Goal: Connect with others: Connect with others

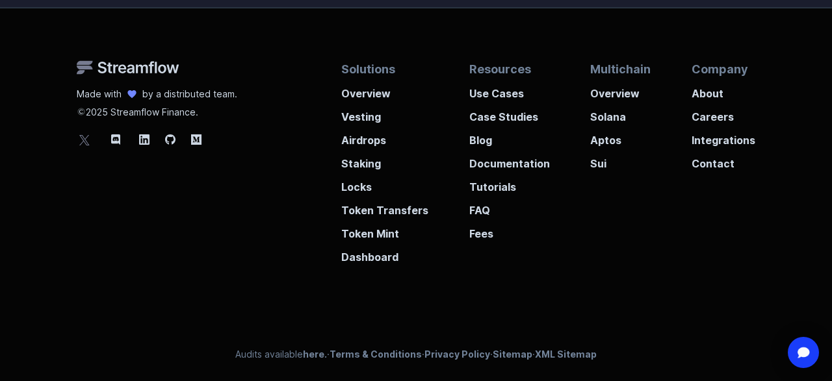
scroll to position [459, 0]
click at [116, 139] on icon at bounding box center [116, 140] width 16 height 16
click at [115, 136] on icon at bounding box center [115, 139] width 9 height 10
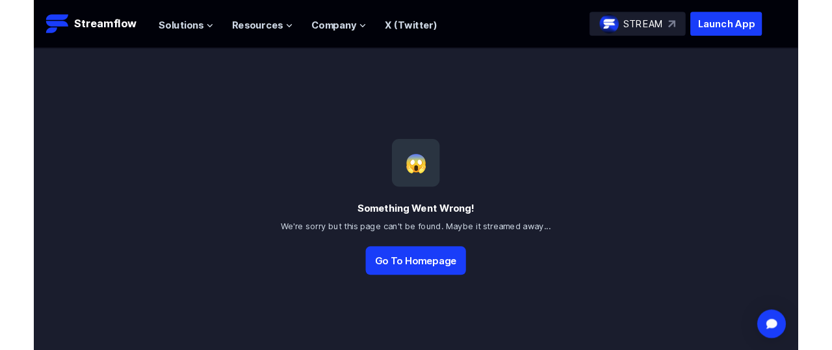
scroll to position [459, 0]
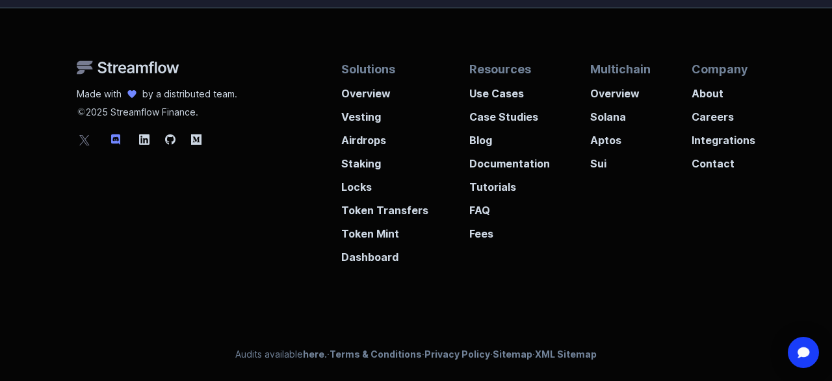
click at [118, 137] on icon at bounding box center [116, 140] width 16 height 16
click at [118, 138] on icon at bounding box center [116, 140] width 16 height 16
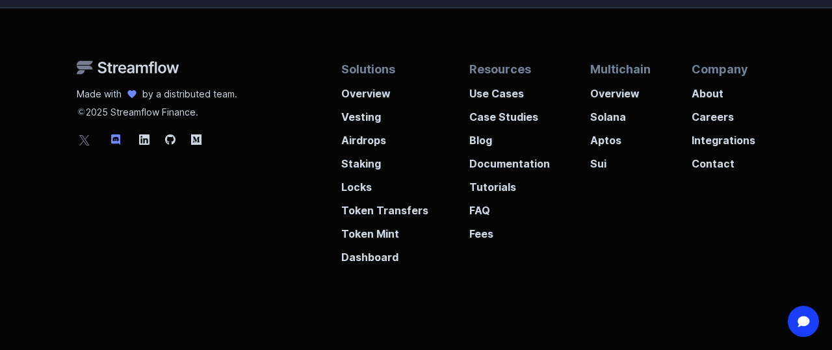
click at [117, 137] on icon at bounding box center [116, 140] width 16 height 16
click at [116, 138] on icon at bounding box center [116, 140] width 16 height 16
click at [116, 140] on icon at bounding box center [116, 140] width 16 height 16
